Goal: Transaction & Acquisition: Purchase product/service

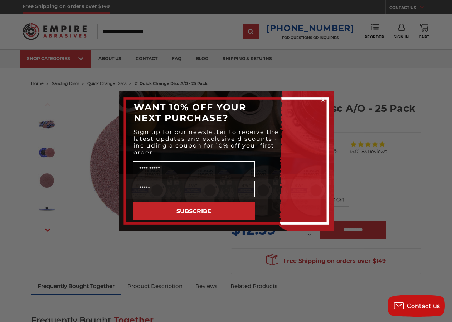
click at [323, 101] on circle "Close dialog" at bounding box center [322, 100] width 7 height 7
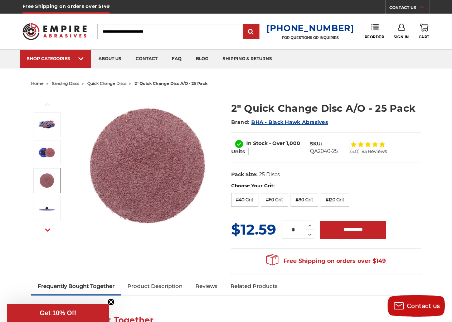
click at [168, 172] on img at bounding box center [147, 165] width 143 height 143
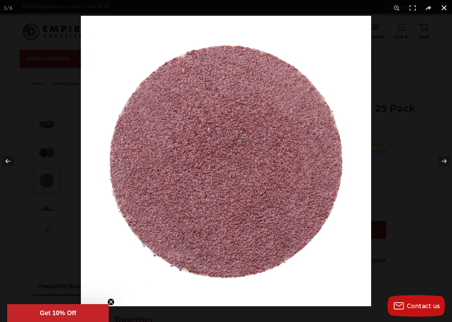
click at [445, 7] on button at bounding box center [444, 8] width 16 height 16
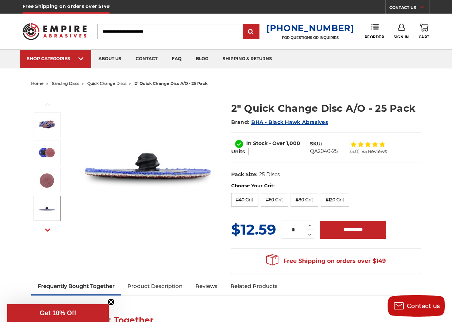
click at [52, 206] on img at bounding box center [47, 208] width 18 height 18
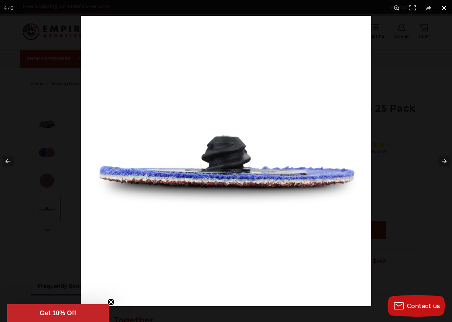
click at [441, 6] on button at bounding box center [444, 8] width 16 height 16
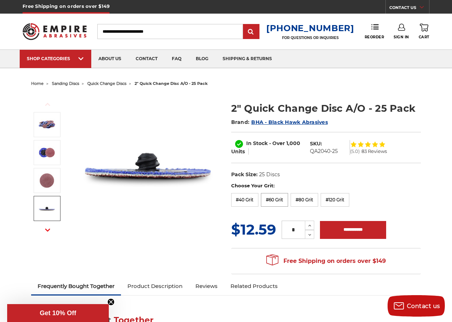
click at [273, 200] on label "#60 Grit" at bounding box center [274, 200] width 27 height 14
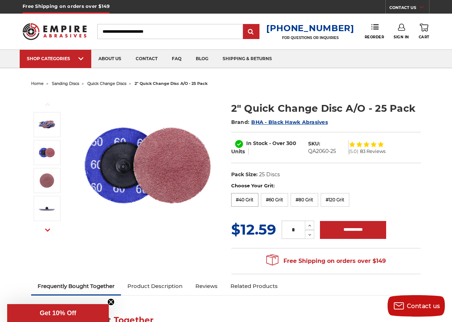
click at [253, 199] on label "#40 Grit" at bounding box center [245, 200] width 28 height 14
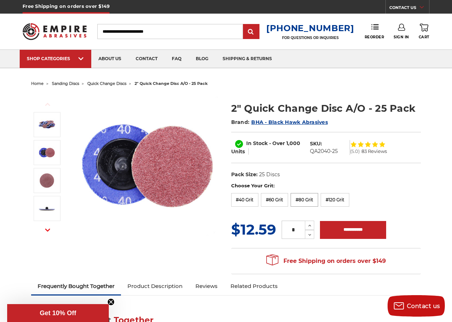
click at [316, 201] on label "#80 Grit" at bounding box center [304, 200] width 28 height 14
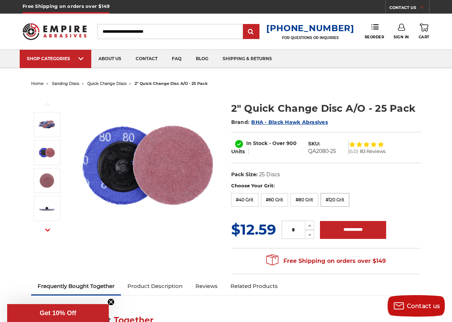
click at [338, 201] on label "#120 Grit" at bounding box center [335, 200] width 29 height 14
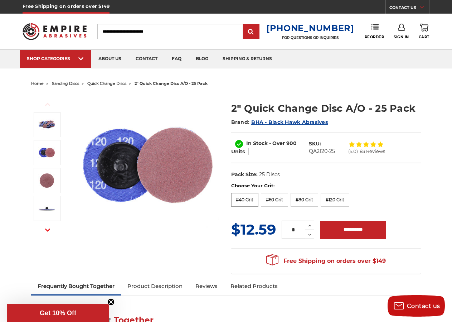
click at [246, 197] on label "#40 Grit" at bounding box center [245, 200] width 28 height 14
